Goal: Navigation & Orientation: Find specific page/section

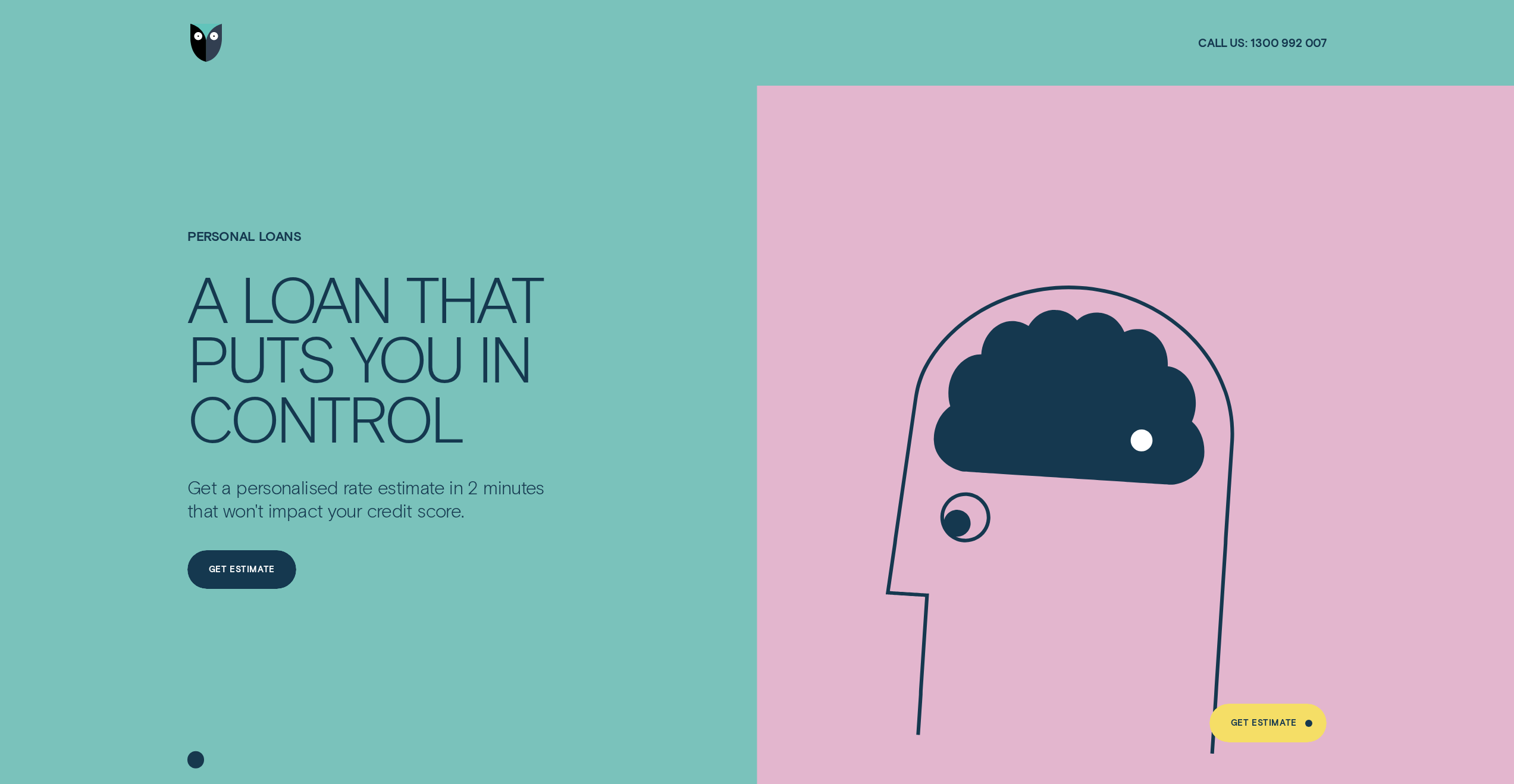
click at [1212, 74] on div "Call us: 1300 992 007" at bounding box center [1262, 43] width 129 height 86
click at [210, 51] on img "Go to home page" at bounding box center [206, 43] width 32 height 38
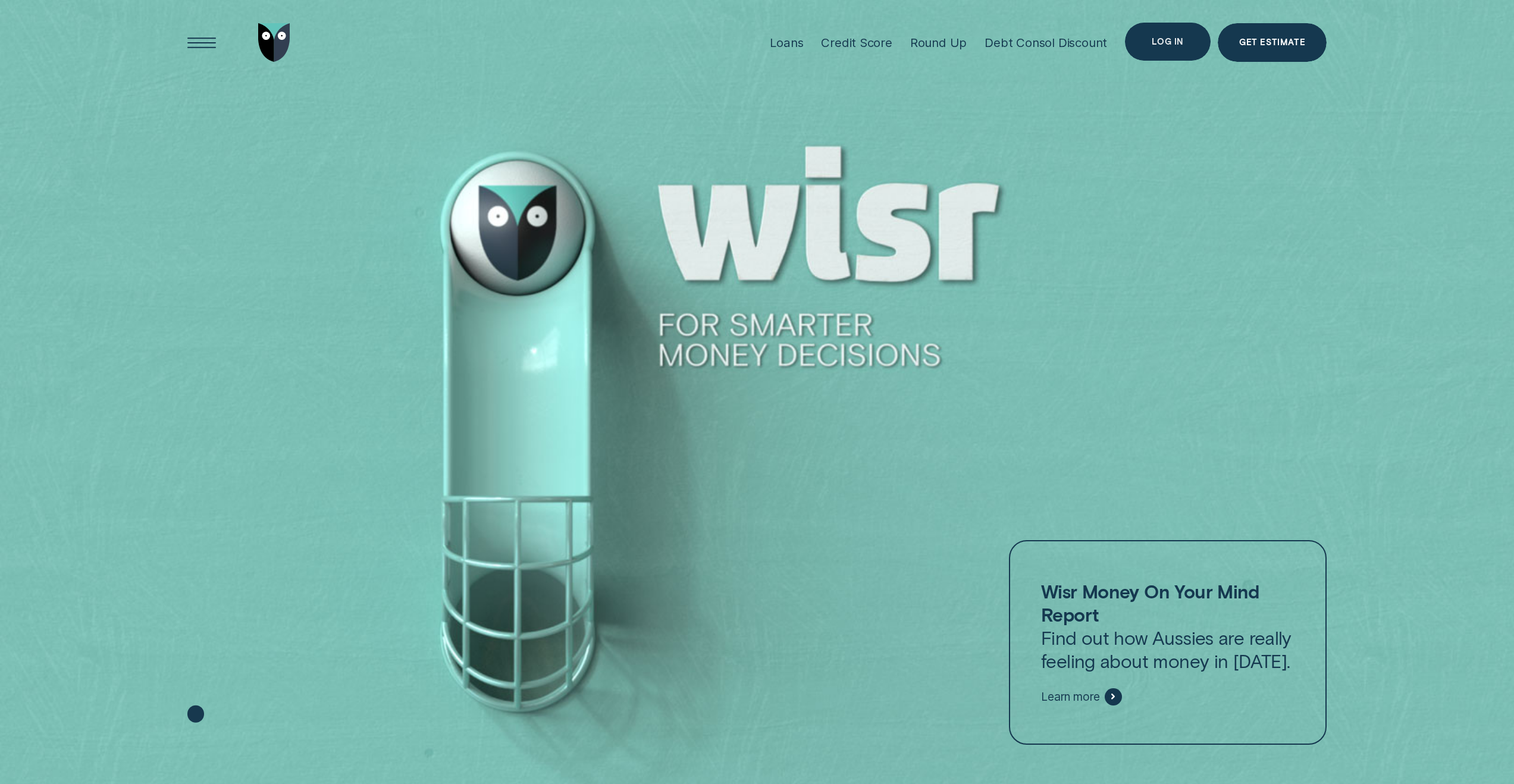
click at [1193, 49] on div "Log in" at bounding box center [1168, 42] width 86 height 38
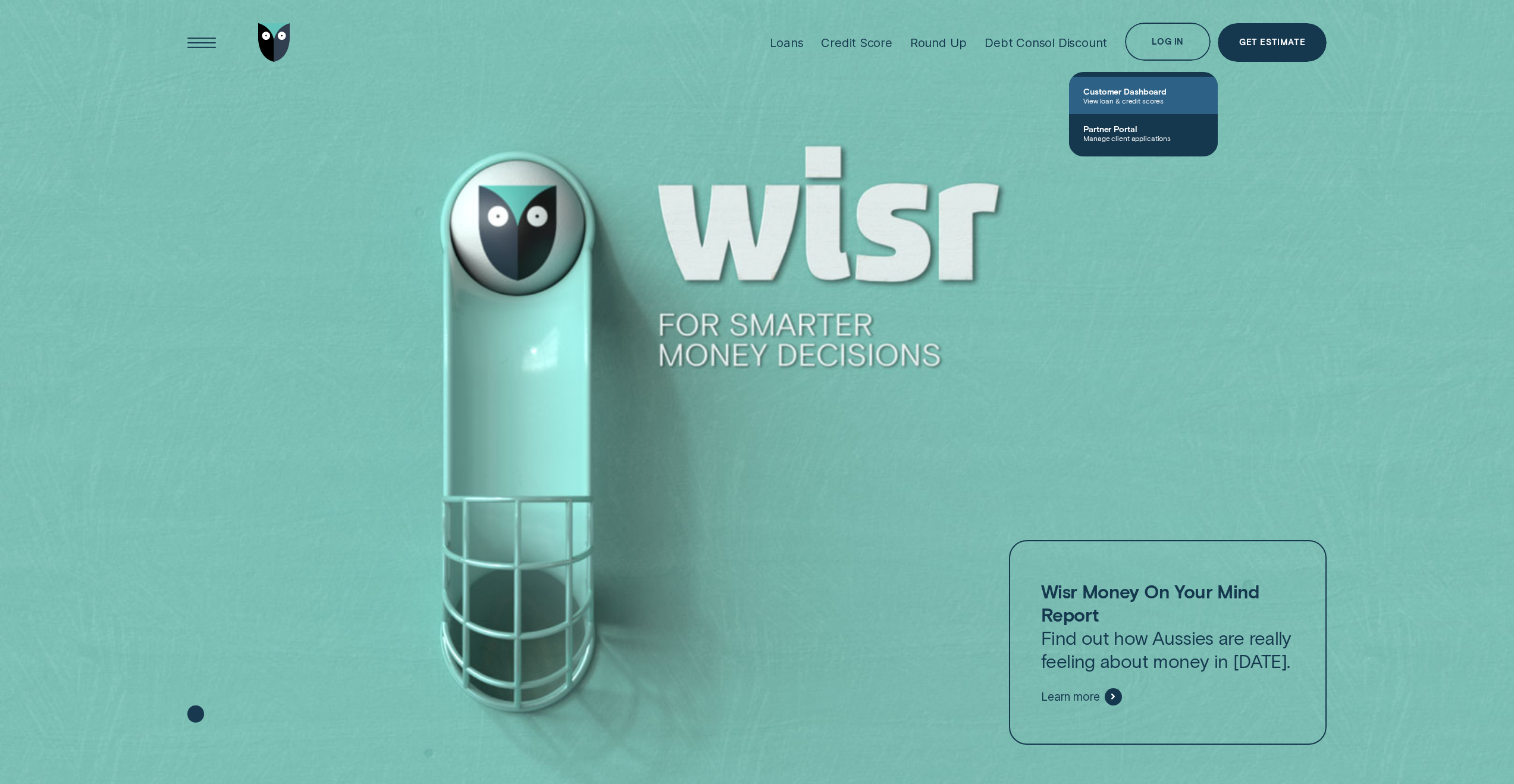
click at [1165, 99] on span "View loan & credit scores" at bounding box center [1144, 100] width 120 height 8
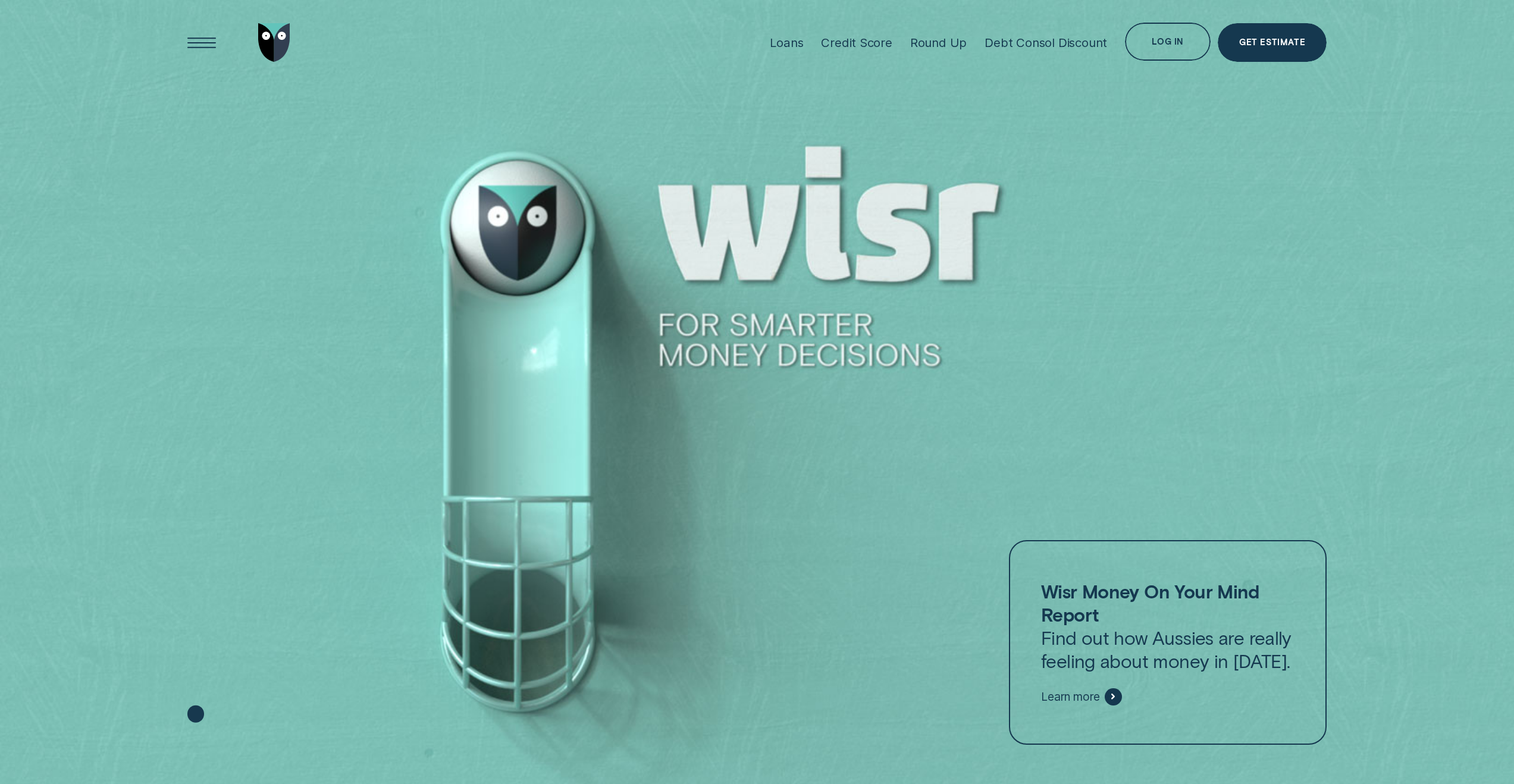
click at [94, 131] on div at bounding box center [757, 392] width 1514 height 785
